Goal: Task Accomplishment & Management: Complete application form

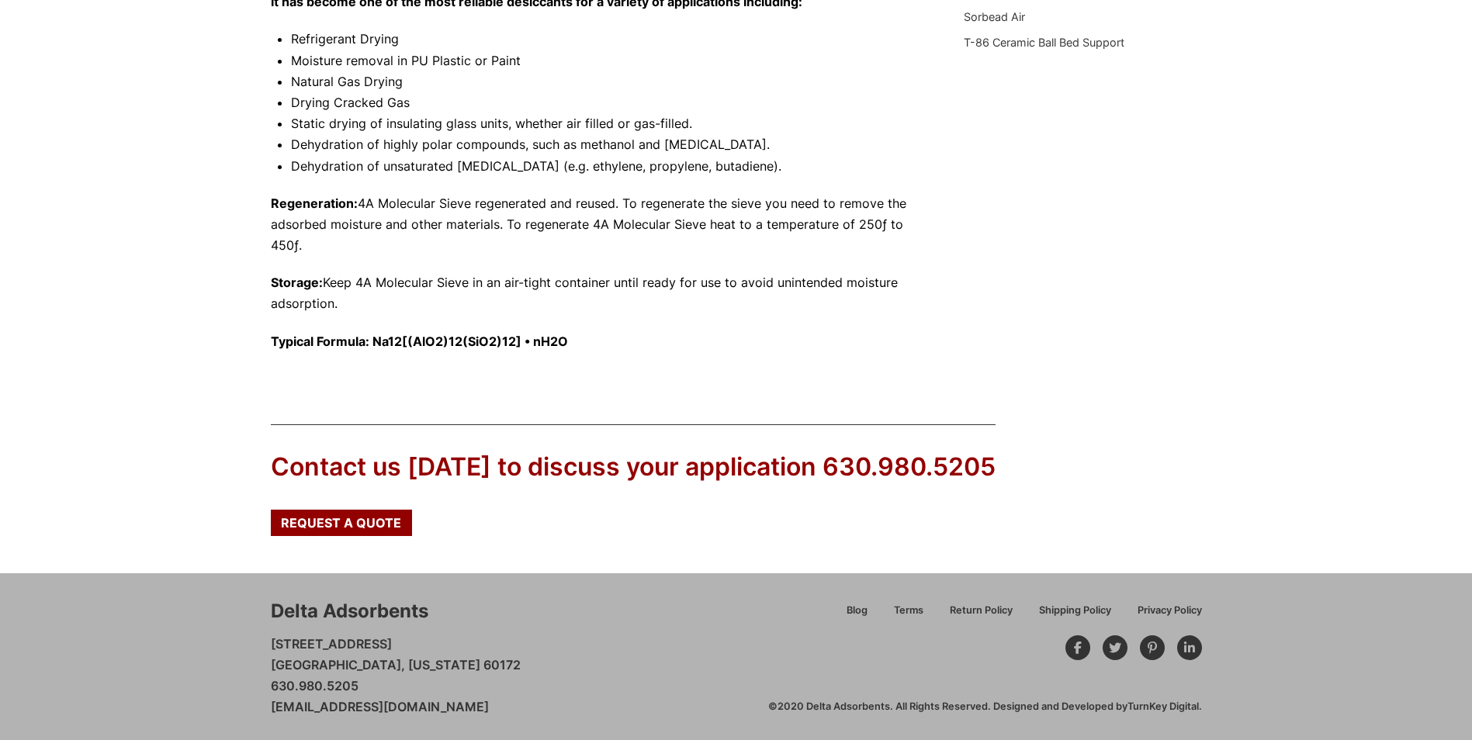
scroll to position [751, 0]
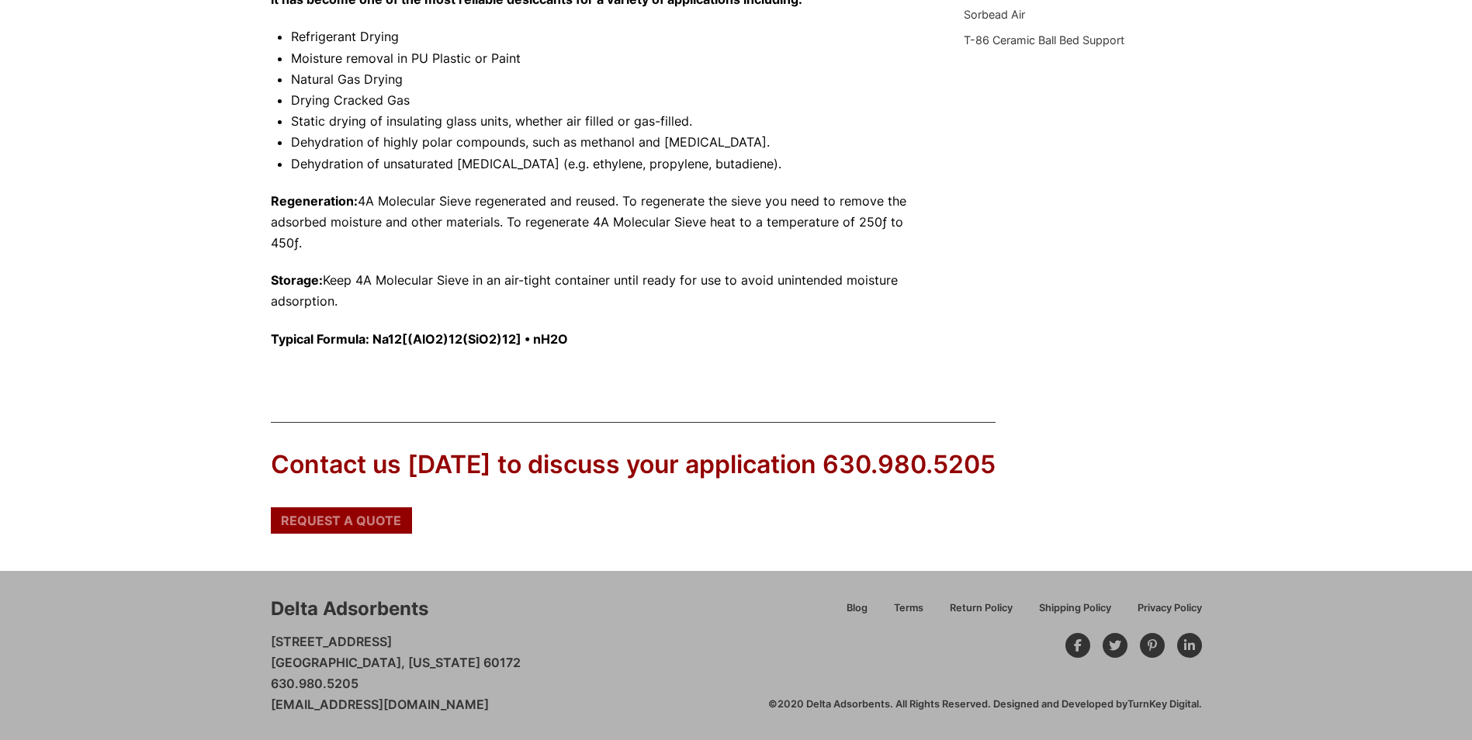
click at [332, 25] on span "Request a Quote" at bounding box center [341, 521] width 120 height 12
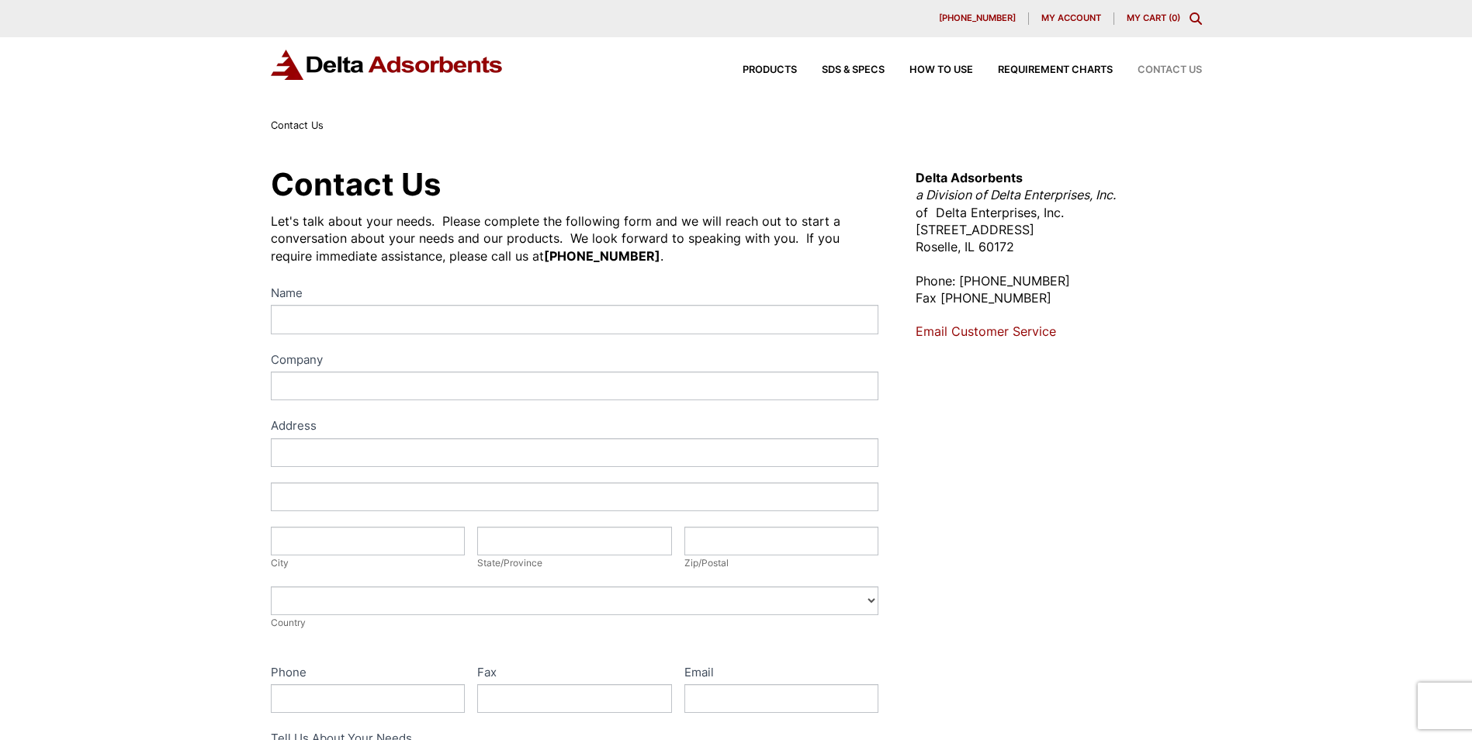
click at [335, 317] on input "Name" at bounding box center [575, 319] width 608 height 29
type input "José Sánchez Luján"
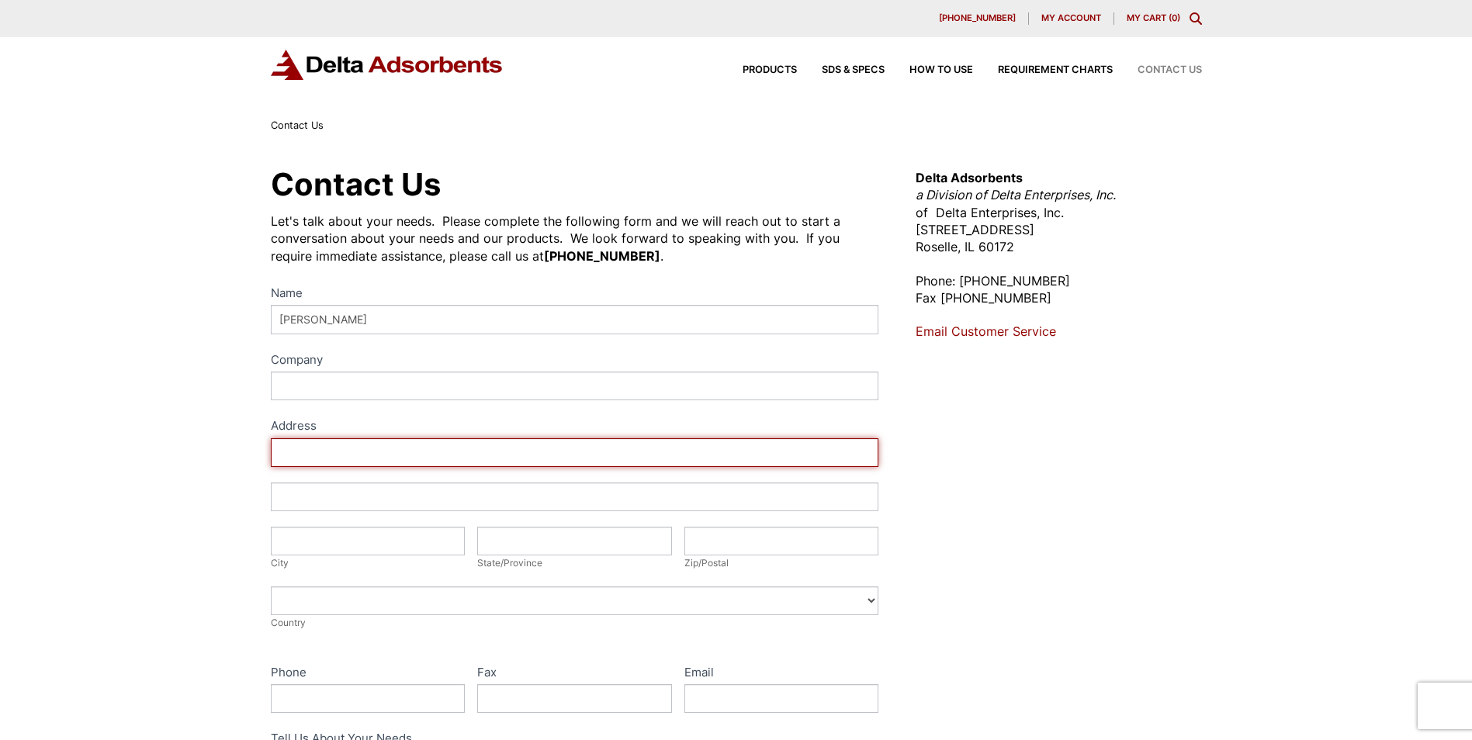
type input "Avenida de Burgos 89, Adequa 6 1ª planta"
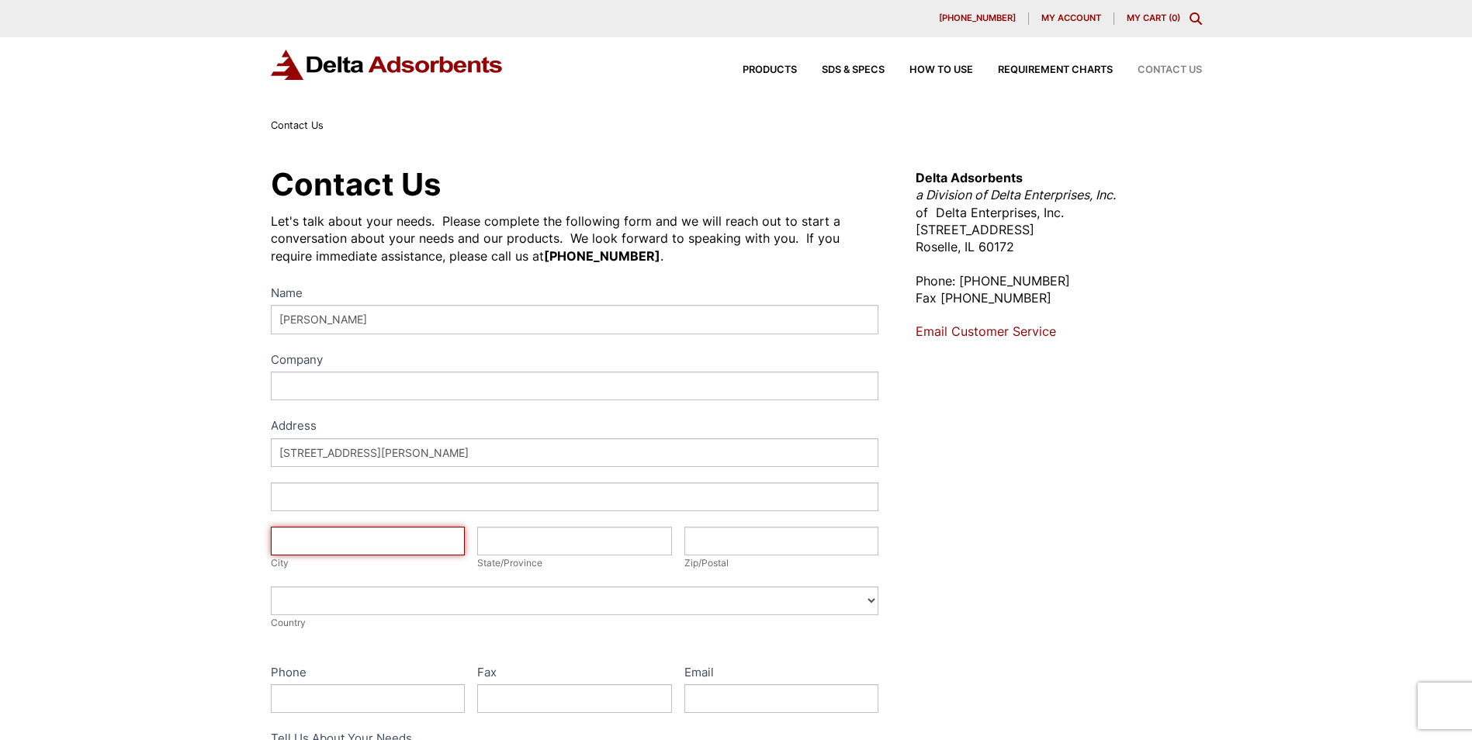
type input "Madrid"
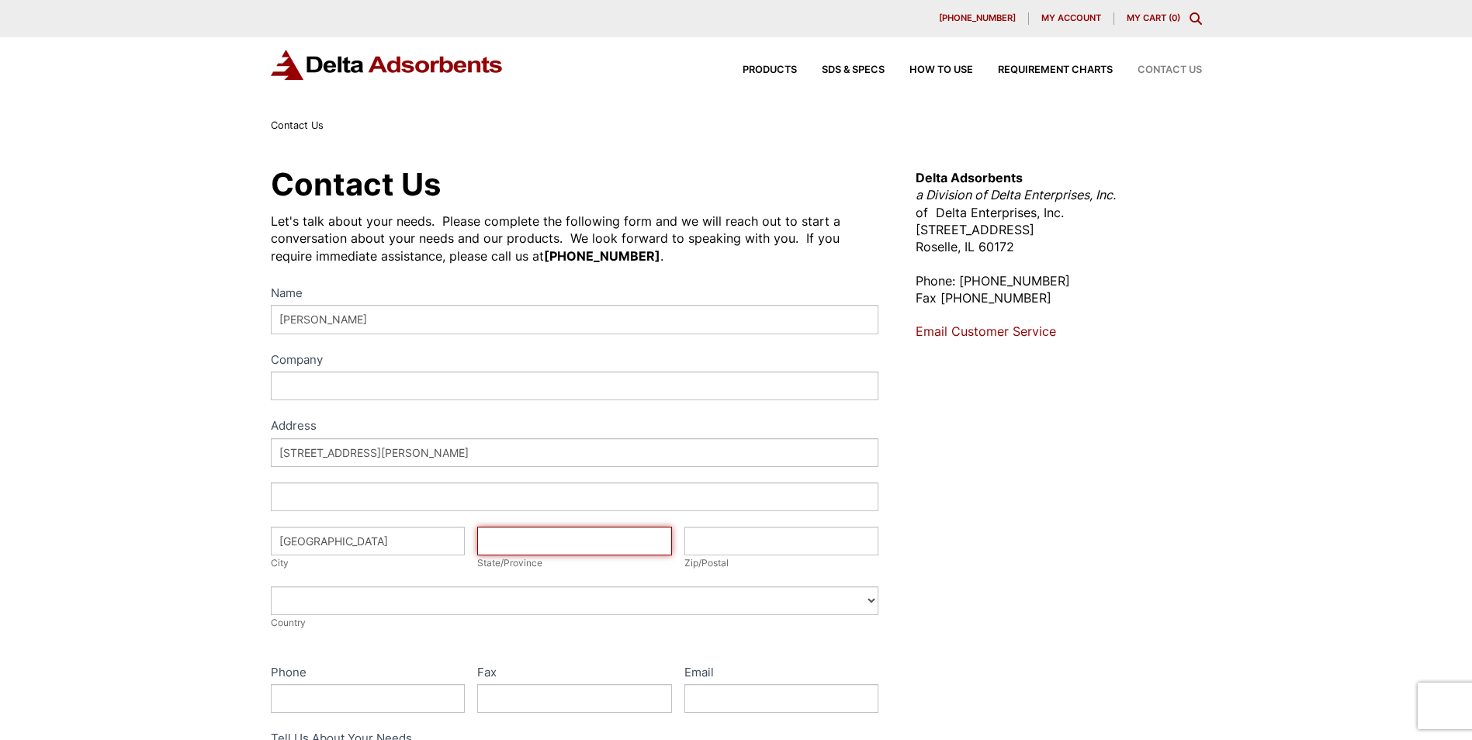
type input "Madrid"
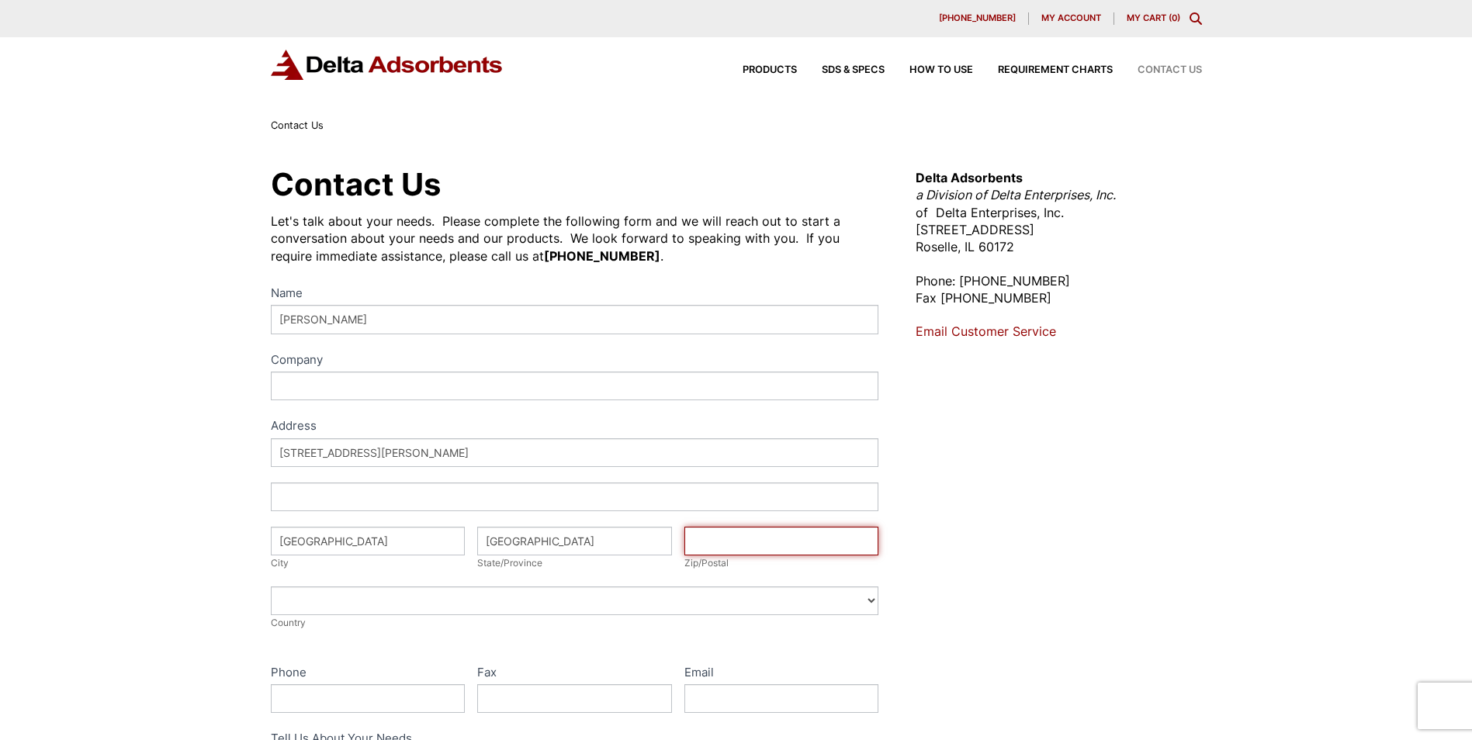
type input "28050"
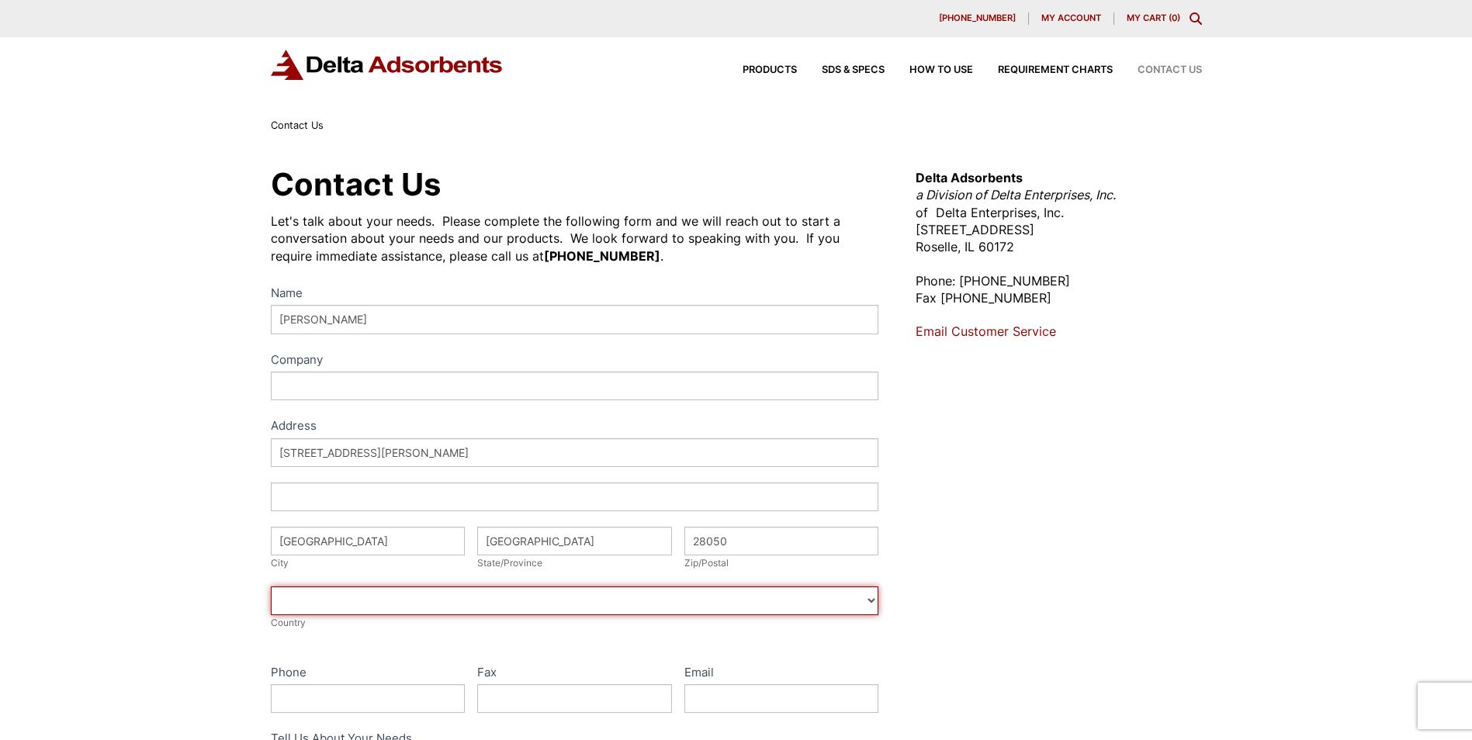
select select "Spain"
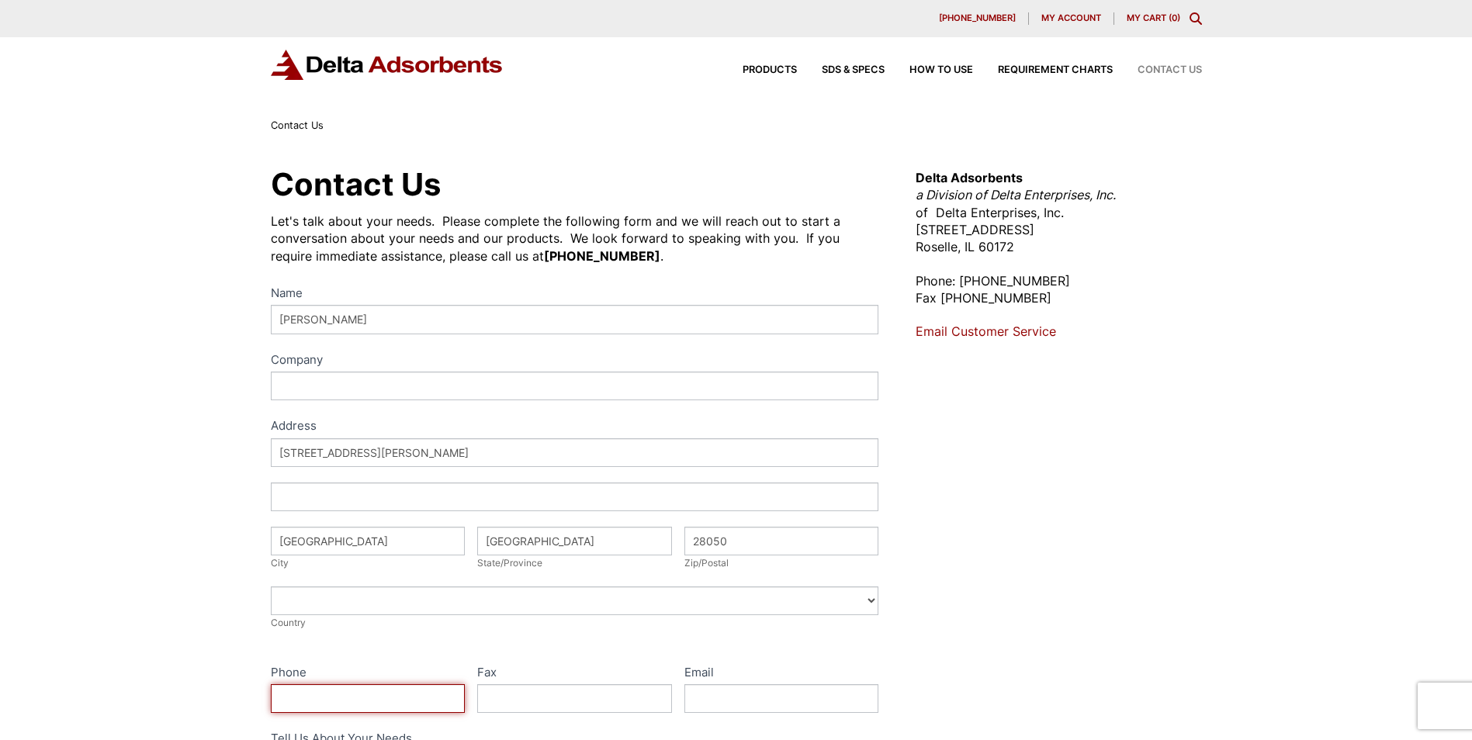
type input "662049987"
type input "jslujan@tecnicasreunidas.es"
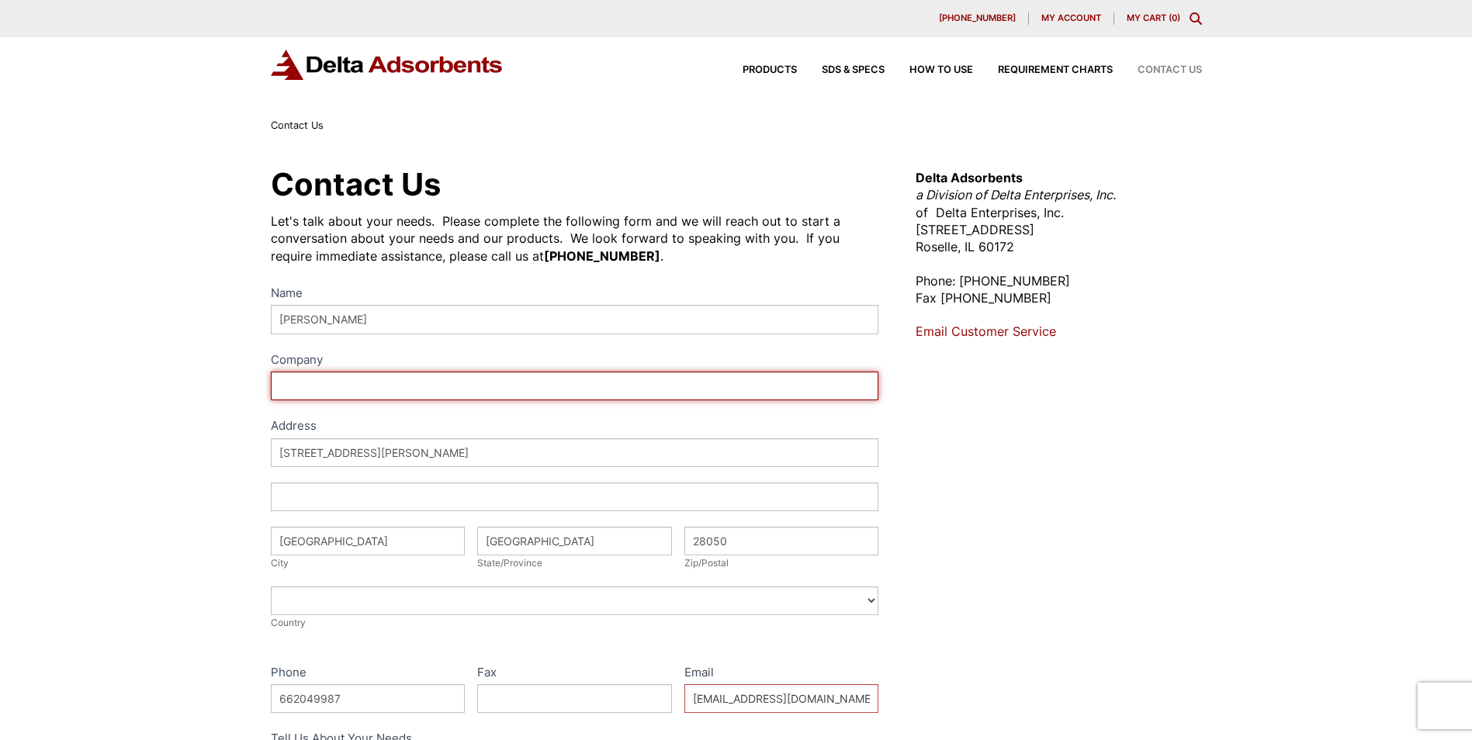
click at [322, 386] on input "Company" at bounding box center [575, 386] width 608 height 29
type input "Tecnicas Reunidas"
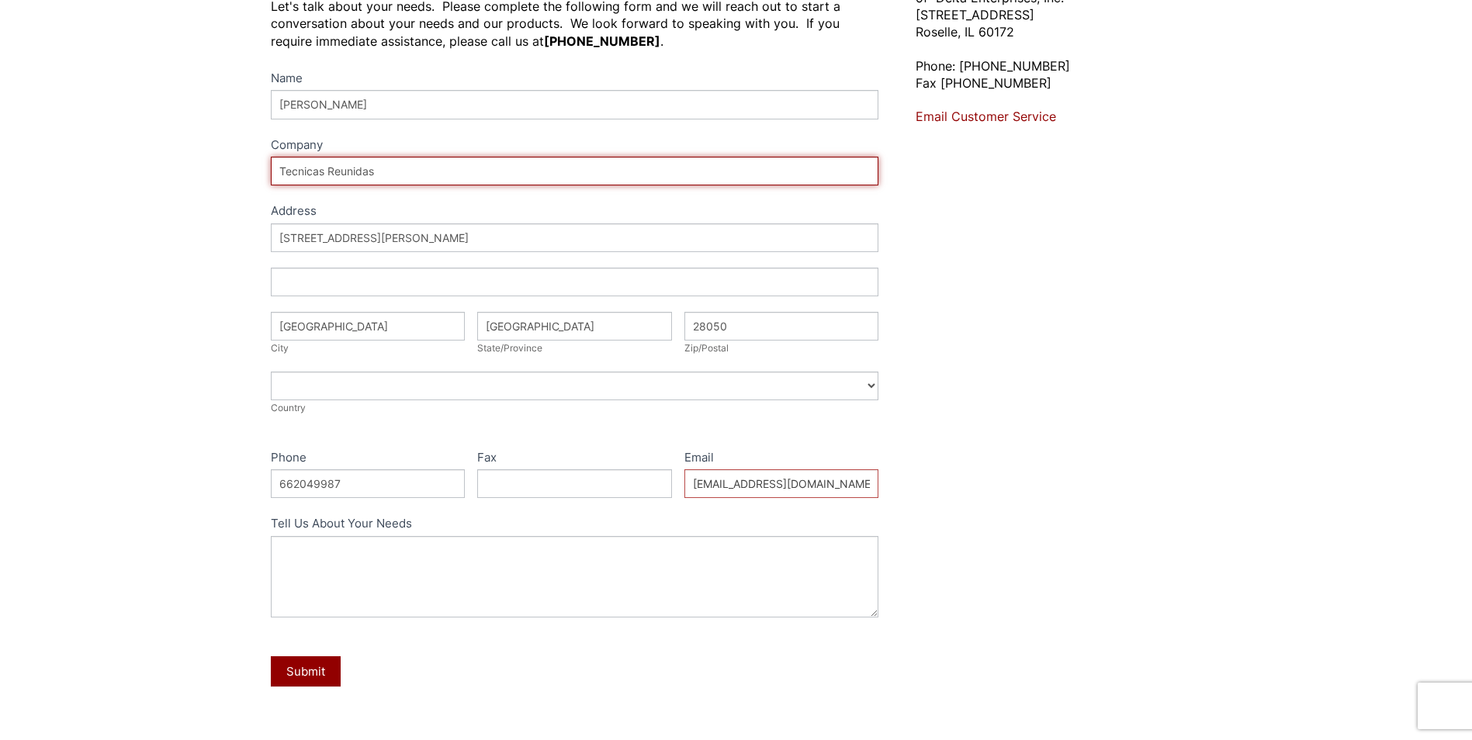
scroll to position [233, 0]
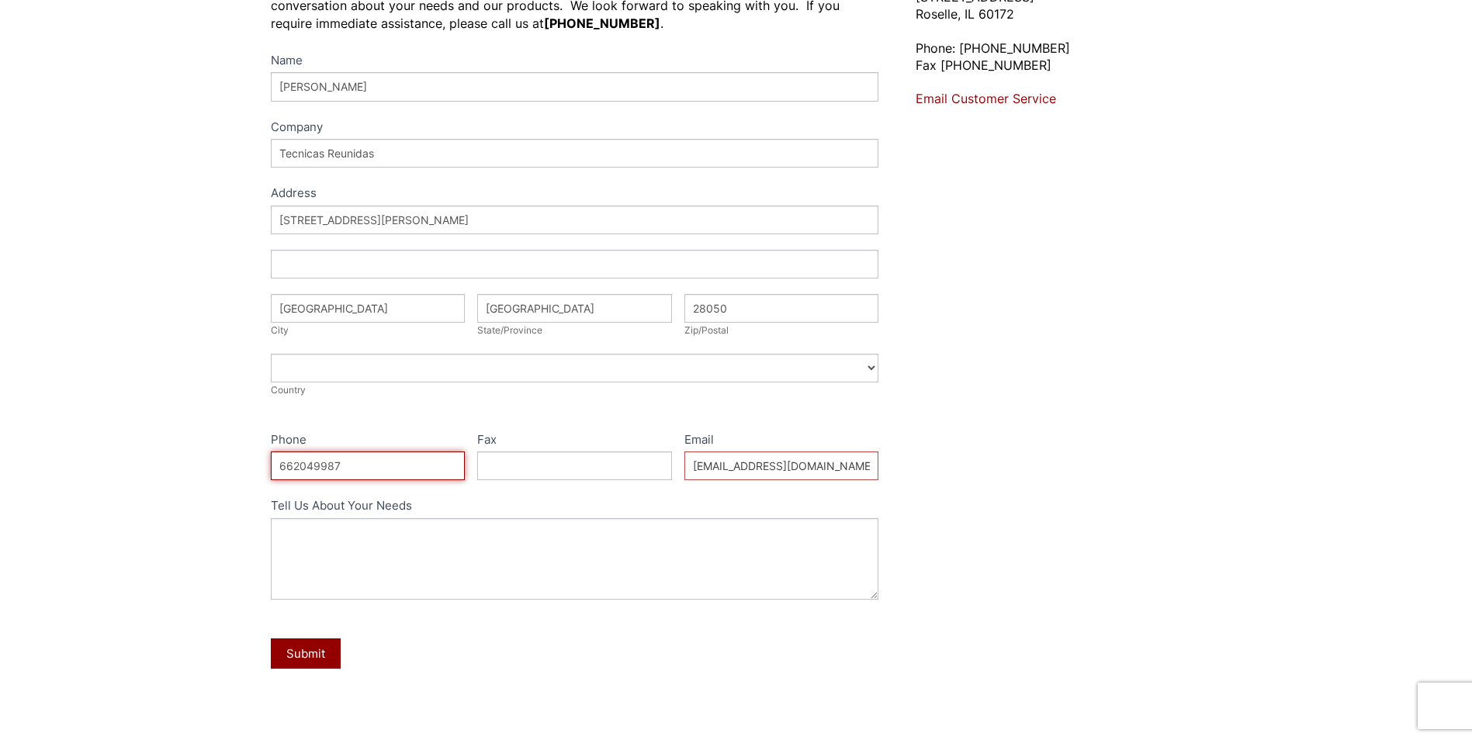
drag, startPoint x: 338, startPoint y: 465, endPoint x: 289, endPoint y: 464, distance: 48.9
click at [289, 464] on input "662049987" at bounding box center [368, 466] width 195 height 29
type input "650984393"
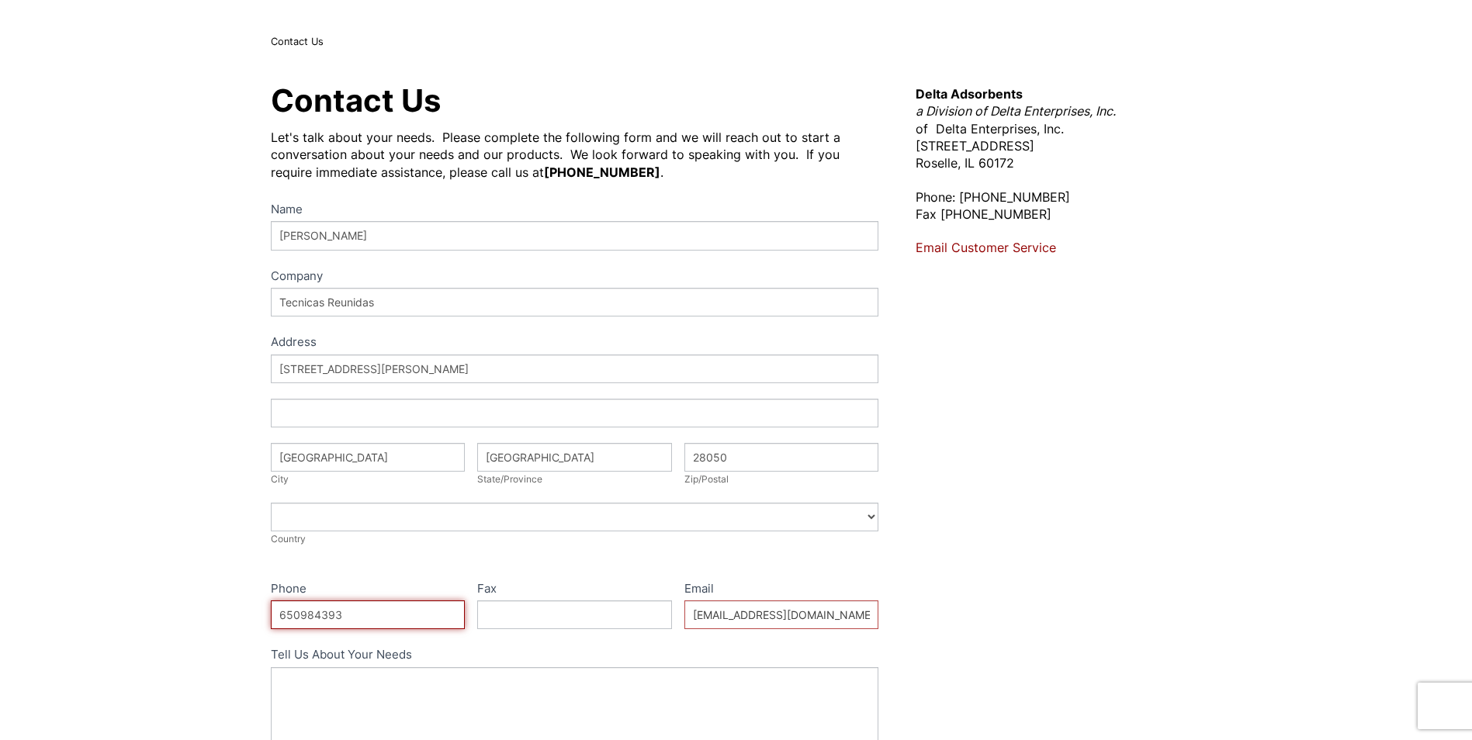
scroll to position [78, 0]
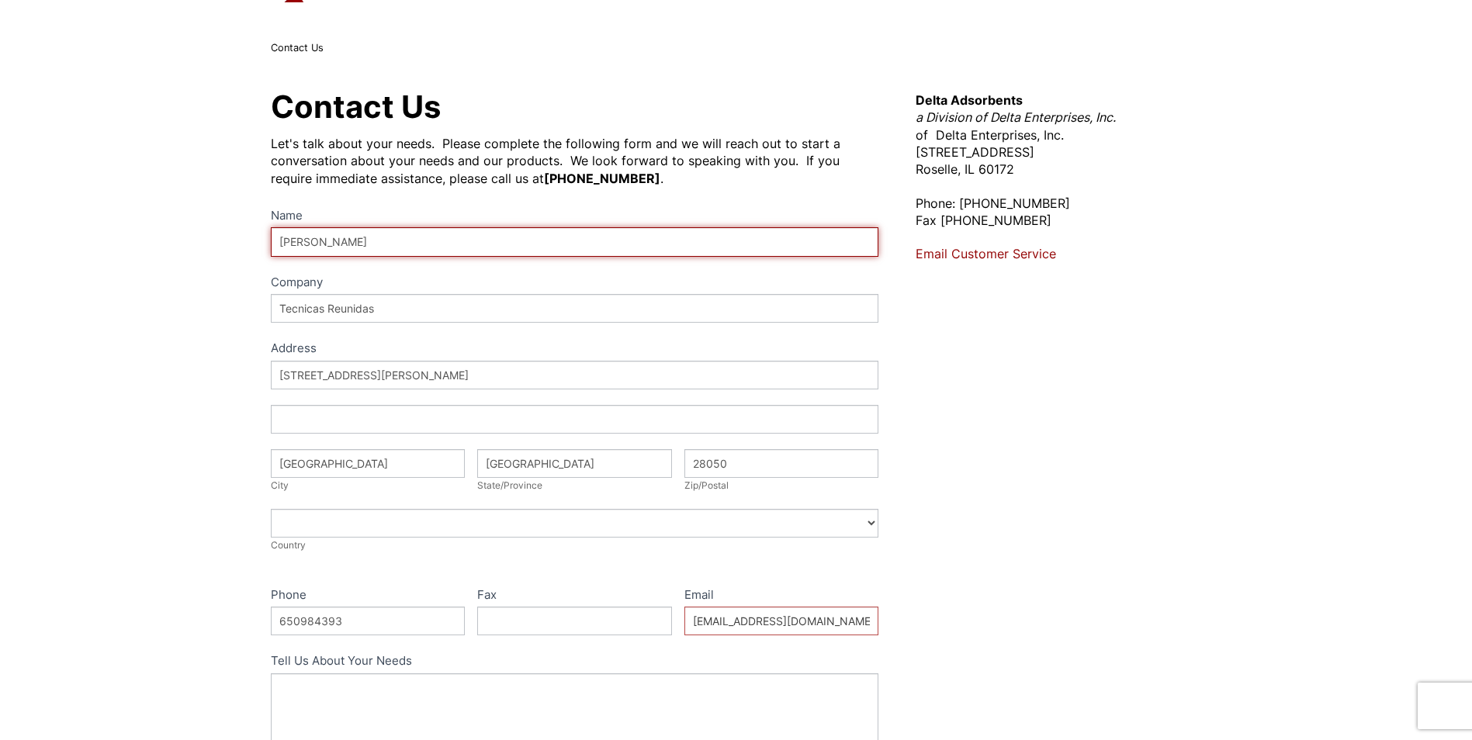
click at [303, 241] on input "José Sánchez Luján" at bounding box center [575, 241] width 608 height 29
click at [418, 248] on input "Jose Sanchez Lujan" at bounding box center [575, 241] width 608 height 29
type input "Jose Sanchez Lujan"
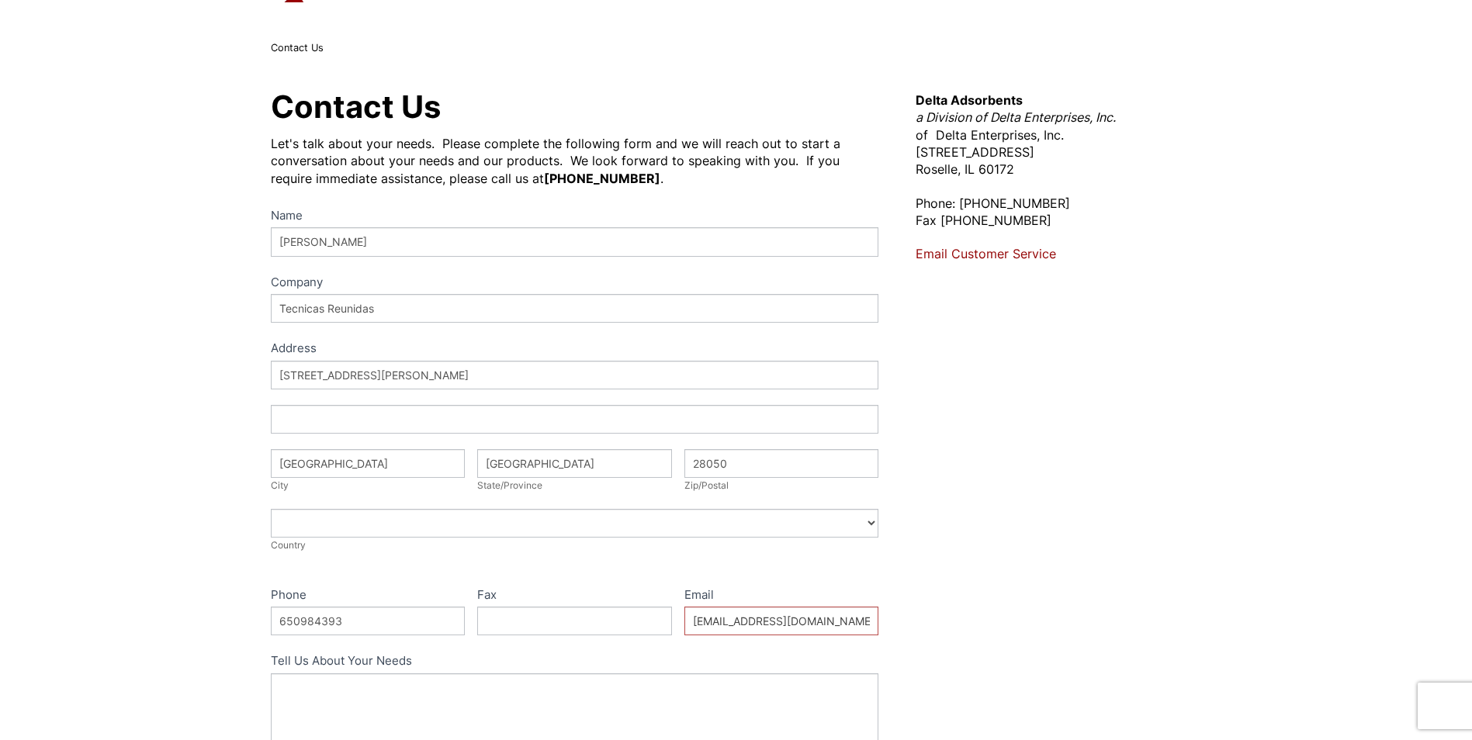
click at [462, 199] on div "Contact Us Let's talk about your needs. Please complete the following form and …" at bounding box center [575, 484] width 608 height 784
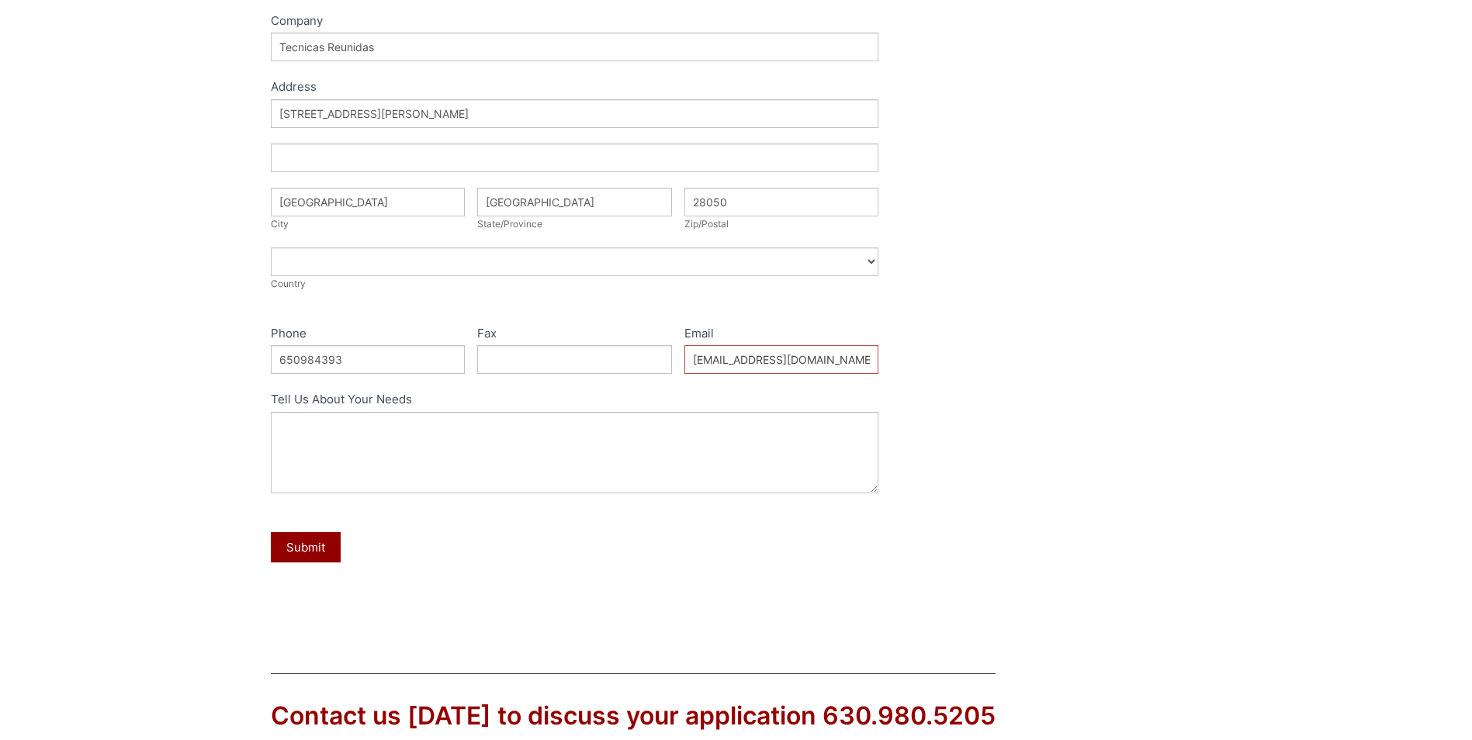
scroll to position [388, 0]
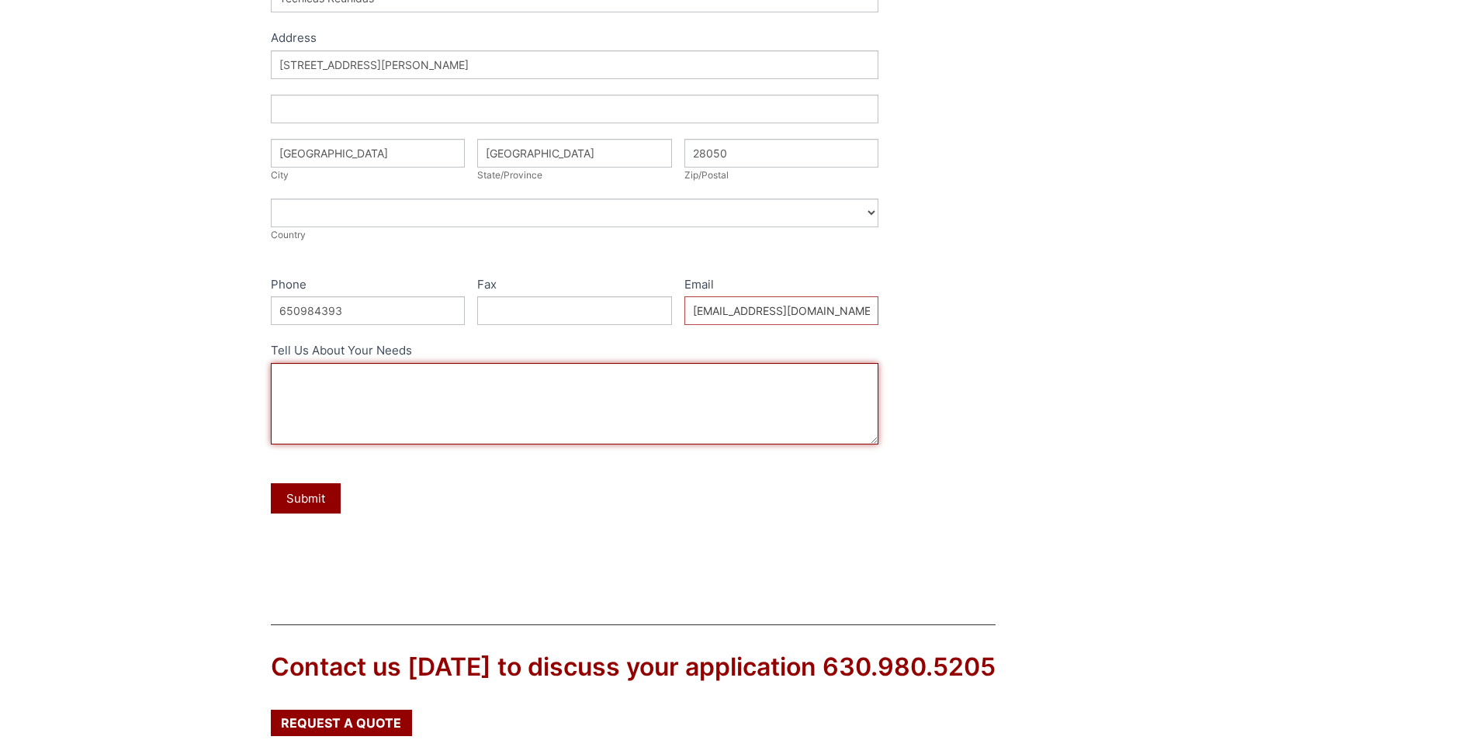
drag, startPoint x: 293, startPoint y: 374, endPoint x: 382, endPoint y: 381, distance: 88.7
click at [296, 374] on textarea "Tell Us About Your Needs" at bounding box center [575, 403] width 608 height 81
click at [329, 380] on textarea "Tell Us About Your Needs" at bounding box center [575, 403] width 608 height 81
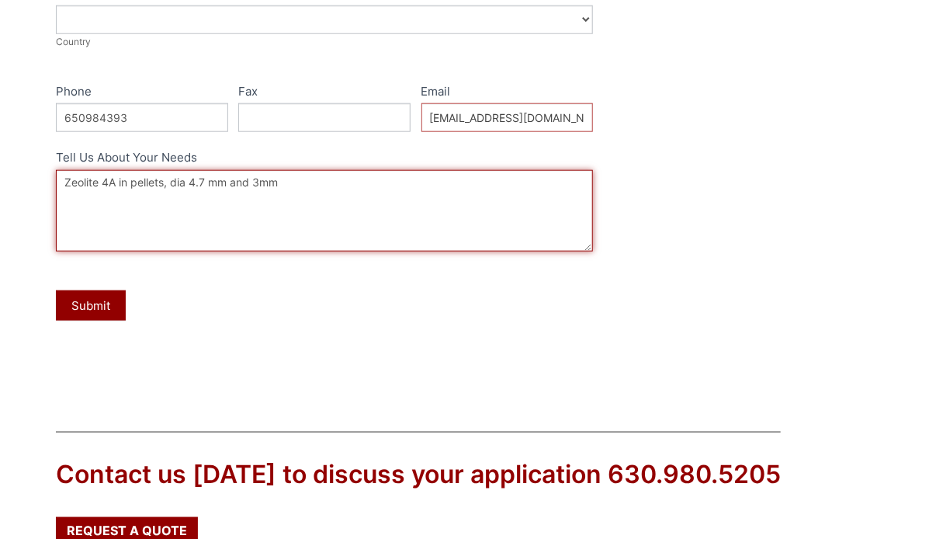
scroll to position [698, 0]
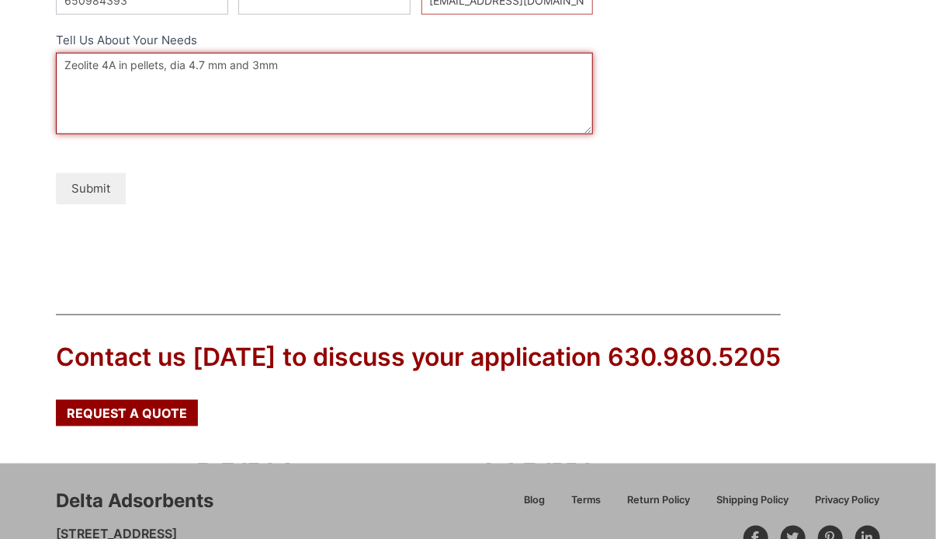
type textarea "Zeolite 4A in pellets, dia 4.7 mm and 3mm"
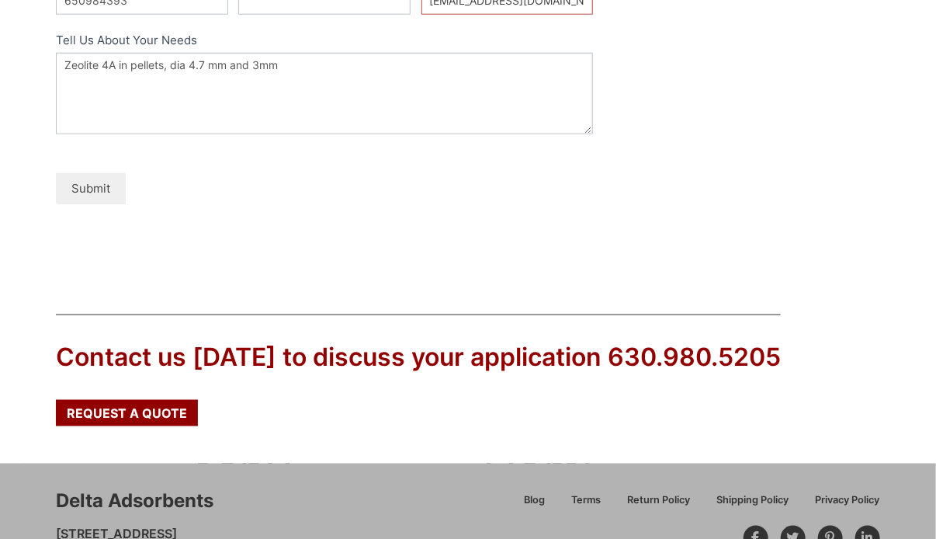
click at [93, 192] on button "Submit" at bounding box center [91, 188] width 70 height 30
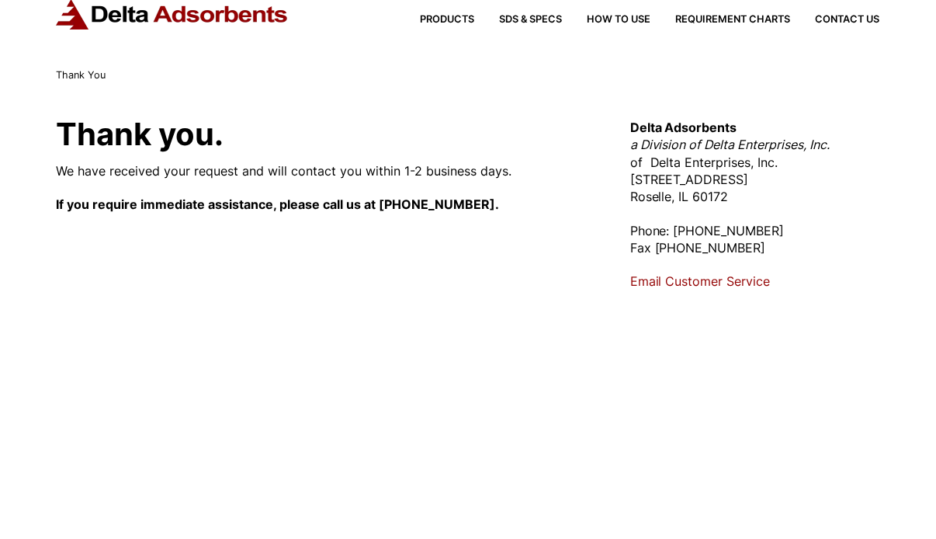
scroll to position [78, 0]
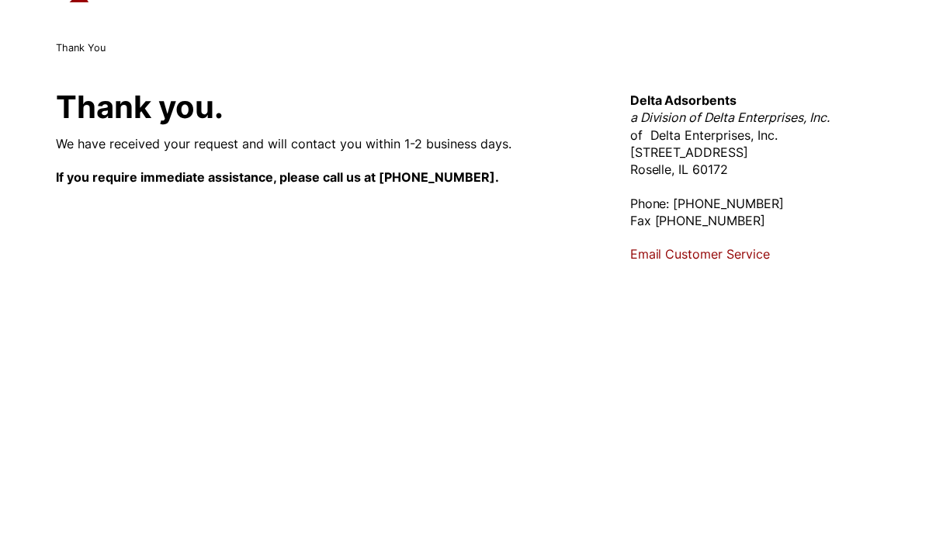
click at [661, 256] on link "Email Customer Service" at bounding box center [700, 254] width 140 height 16
